Goal: Find specific page/section

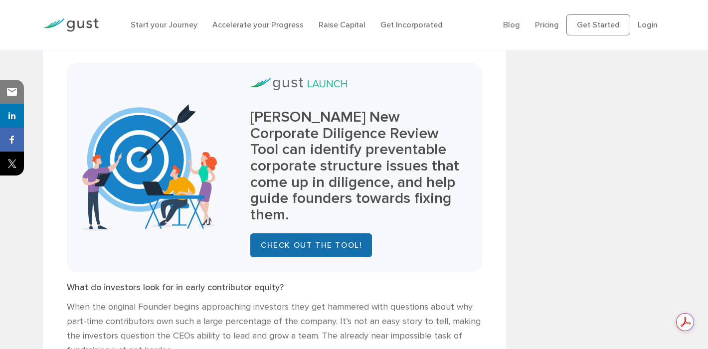
click at [317, 233] on link "Check out the Tool!" at bounding box center [311, 245] width 122 height 24
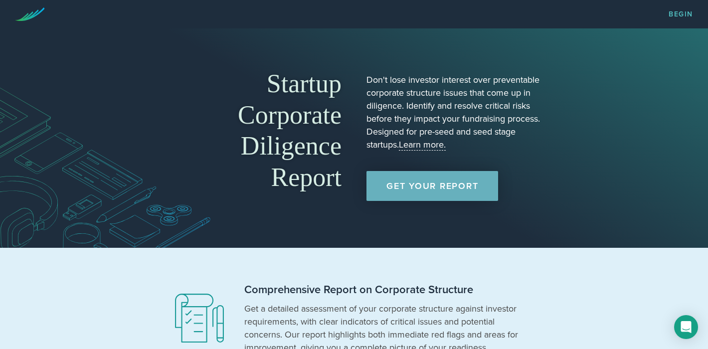
click at [429, 187] on link "Get Your Report" at bounding box center [433, 186] width 132 height 30
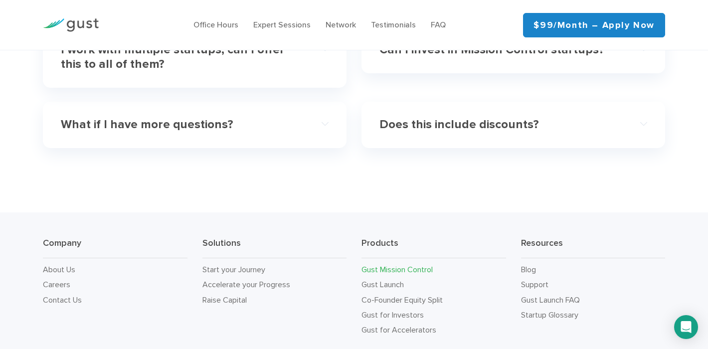
scroll to position [3161, 0]
